Goal: Transaction & Acquisition: Purchase product/service

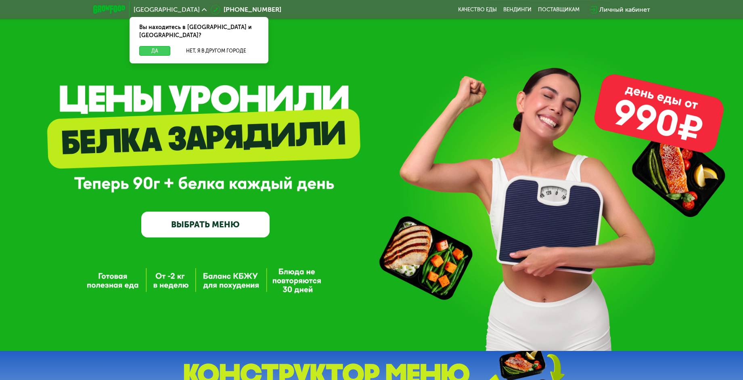
click at [156, 46] on button "Да" at bounding box center [154, 51] width 31 height 10
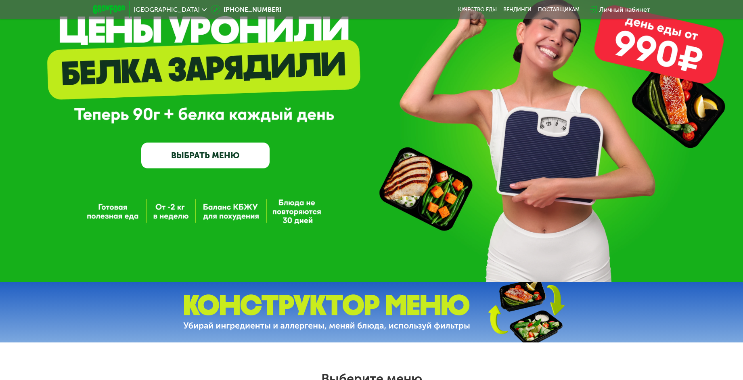
scroll to position [81, 0]
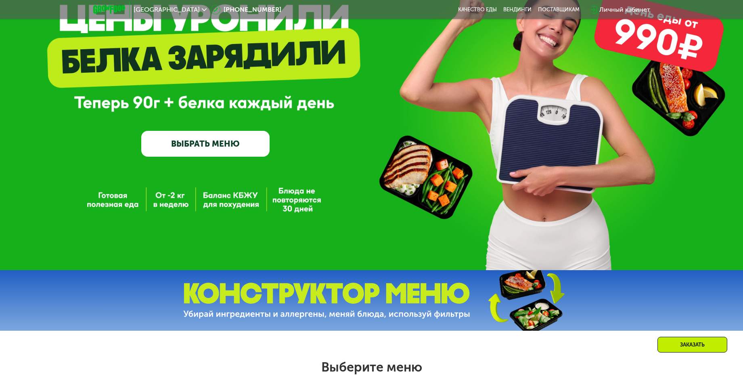
click at [185, 149] on link "ВЫБРАТЬ МЕНЮ" at bounding box center [205, 144] width 128 height 26
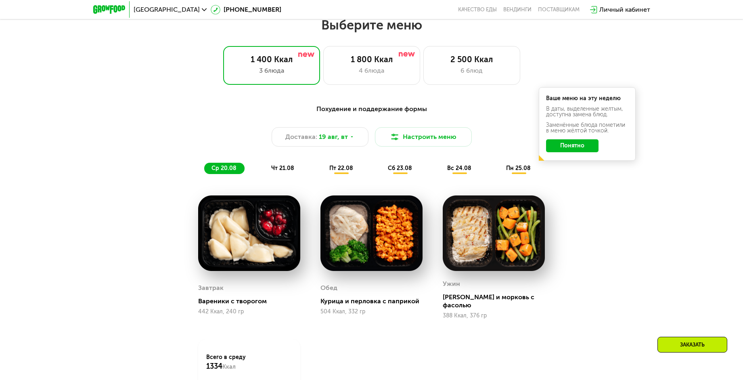
scroll to position [424, 0]
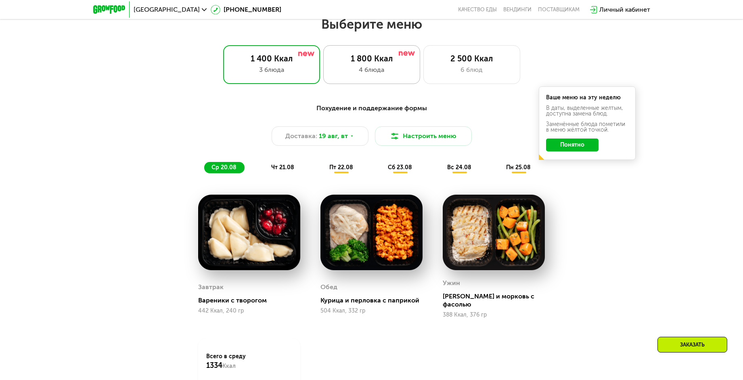
click at [367, 72] on div "4 блюда" at bounding box center [372, 70] width 80 height 10
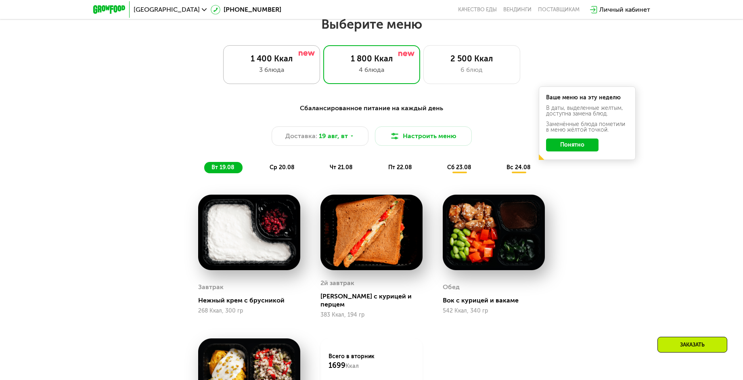
click at [296, 63] on div "1 400 Ккал" at bounding box center [272, 59] width 80 height 10
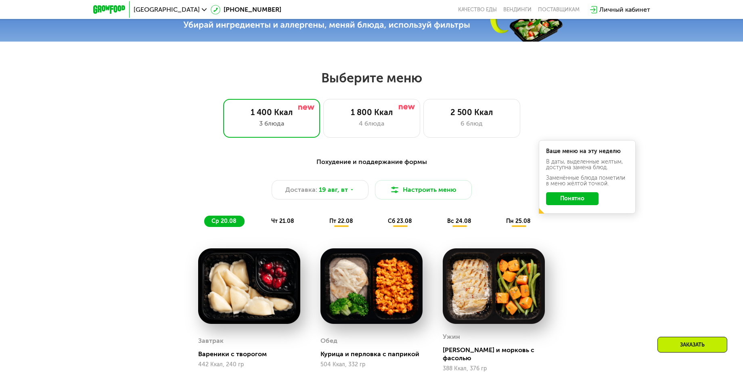
scroll to position [383, 0]
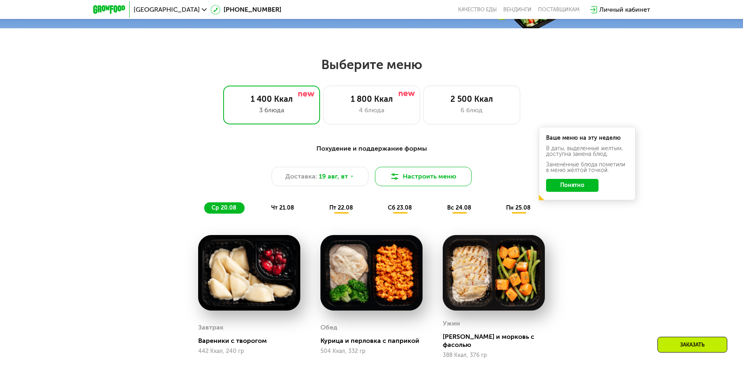
click at [426, 181] on button "Настроить меню" at bounding box center [423, 176] width 97 height 19
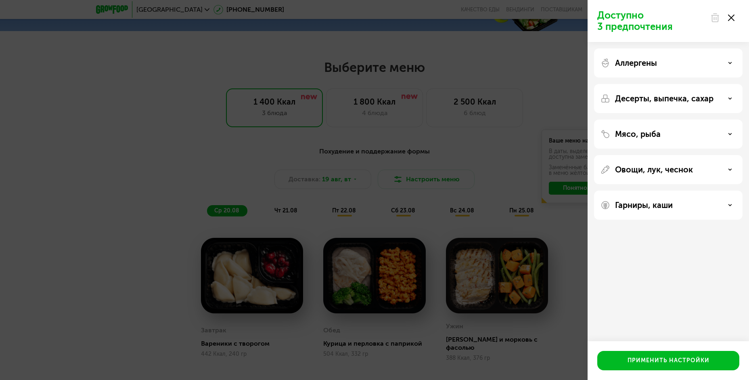
click at [577, 319] on div "Доступно 3 предпочтения Аллергены Десерты, выпечка, сахар Мясо, рыба Овощи, лук…" at bounding box center [374, 190] width 749 height 380
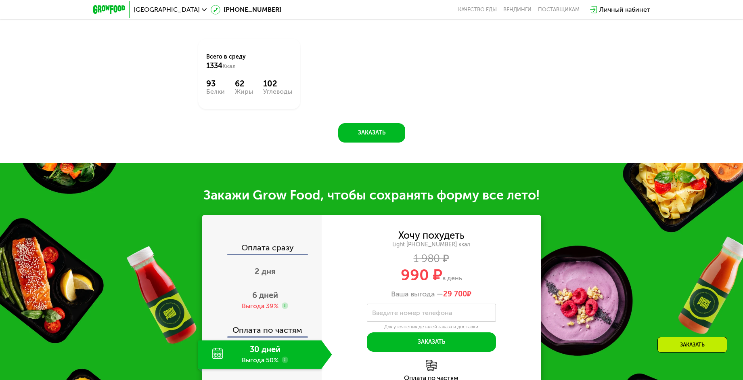
scroll to position [727, 0]
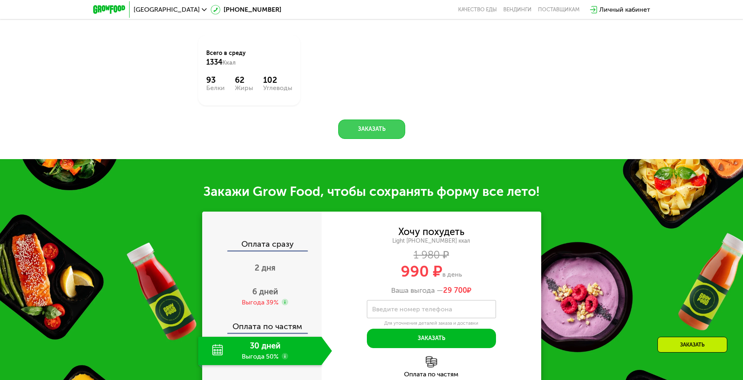
click at [382, 127] on button "Заказать" at bounding box center [371, 129] width 67 height 19
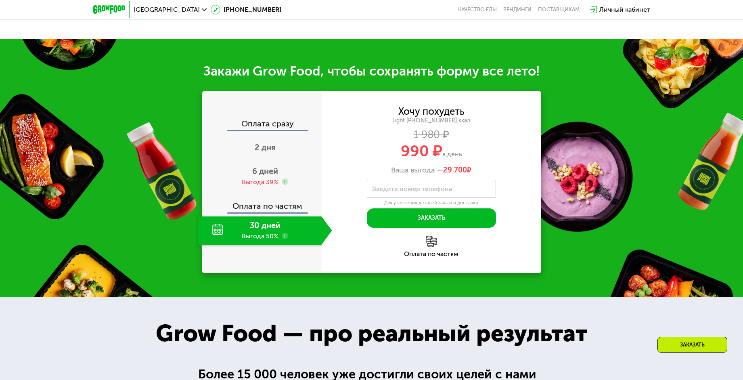
scroll to position [881, 0]
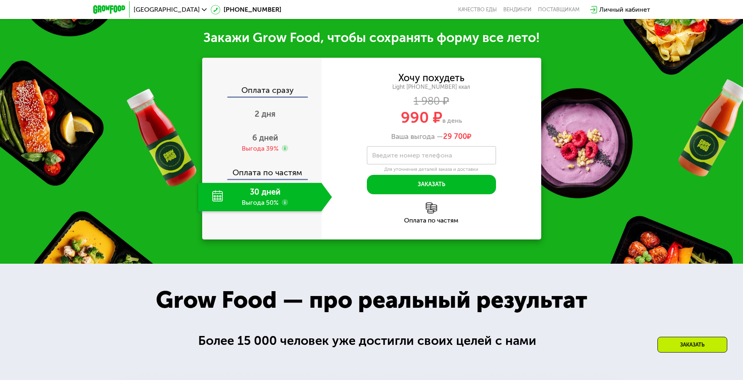
click at [218, 194] on div "30 дней Выгода 50%" at bounding box center [260, 197] width 124 height 28
click at [274, 186] on div "30 дней Выгода 50%" at bounding box center [260, 197] width 124 height 28
click at [265, 133] on span "6 дней" at bounding box center [265, 138] width 26 height 10
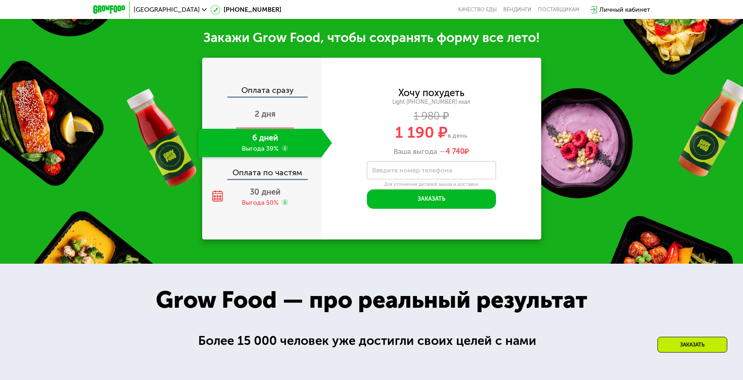
click at [273, 109] on span "2 дня" at bounding box center [265, 114] width 21 height 10
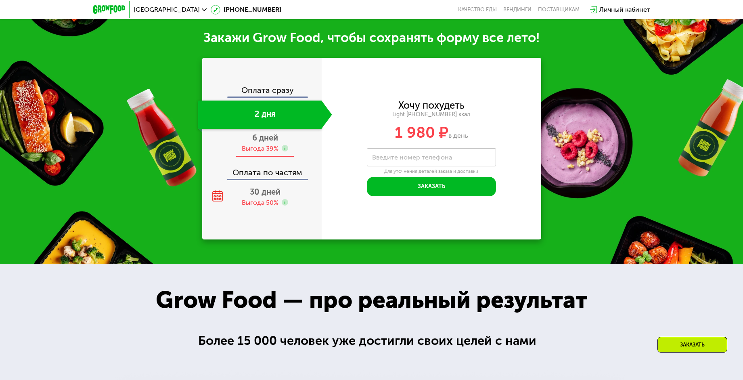
click at [281, 144] on div "Выгода 39%" at bounding box center [265, 148] width 46 height 9
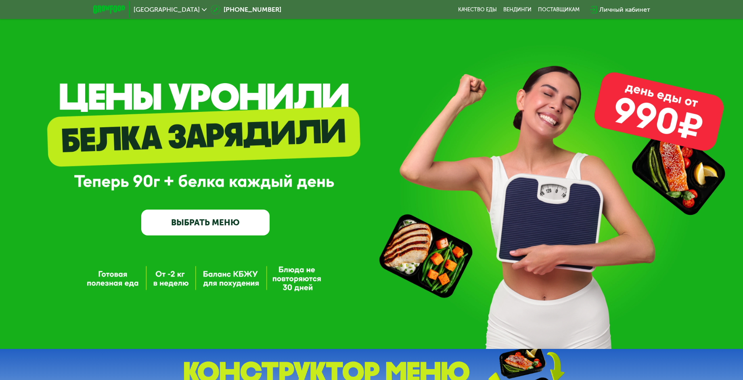
scroll to position [0, 0]
